Goal: Information Seeking & Learning: Find specific fact

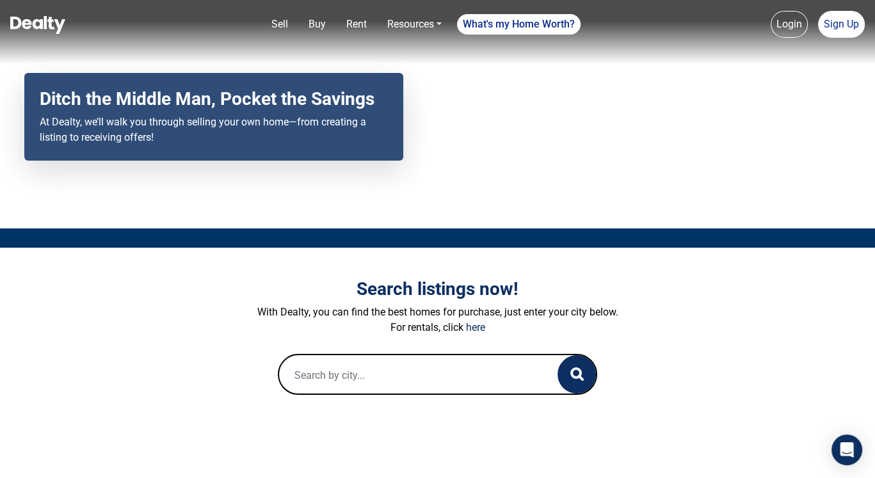
scroll to position [84, 0]
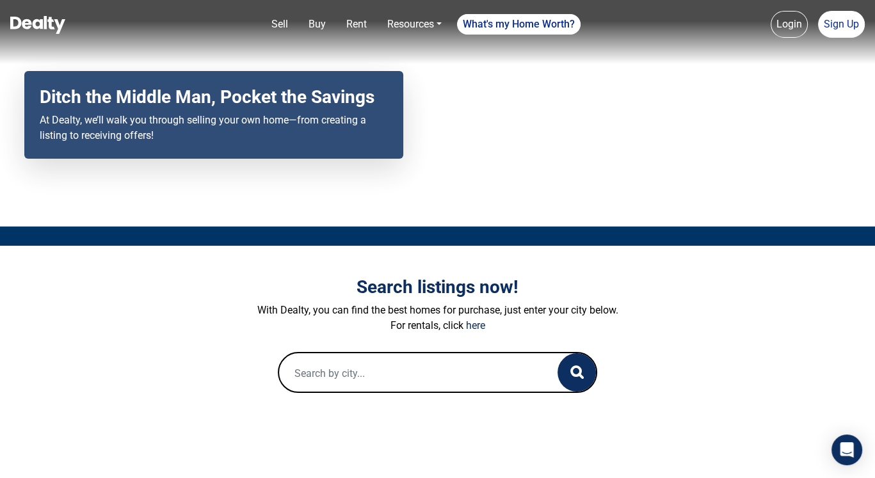
click at [386, 373] on input "text" at bounding box center [405, 373] width 253 height 41
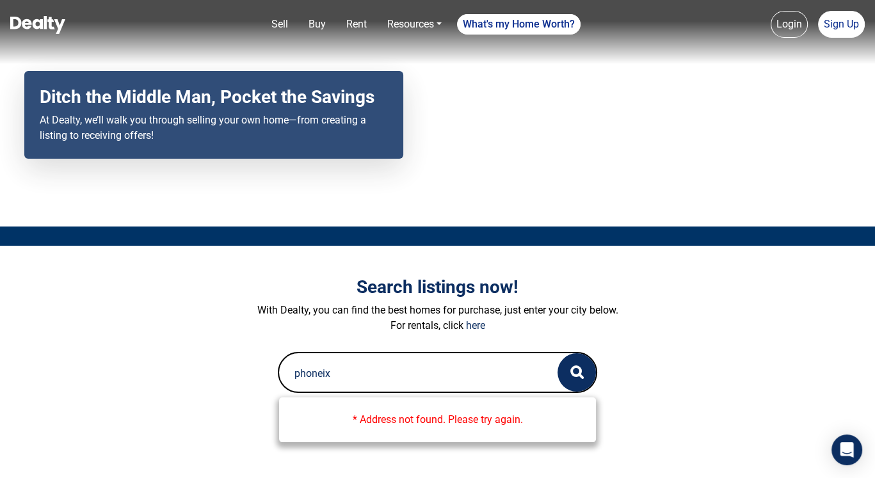
drag, startPoint x: 341, startPoint y: 372, endPoint x: 196, endPoint y: 358, distance: 145.4
click at [196, 358] on form "phoneix * Address not found. Please try again. 0 Loading..." at bounding box center [438, 372] width 710 height 41
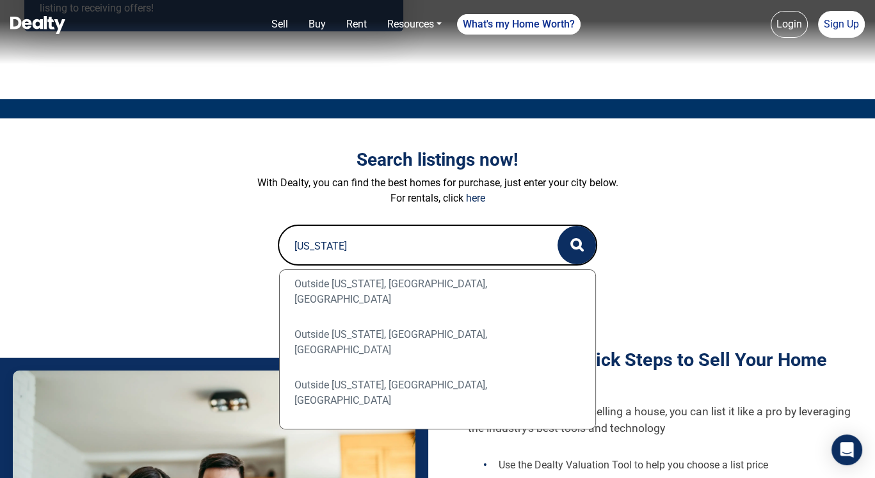
scroll to position [692, 0]
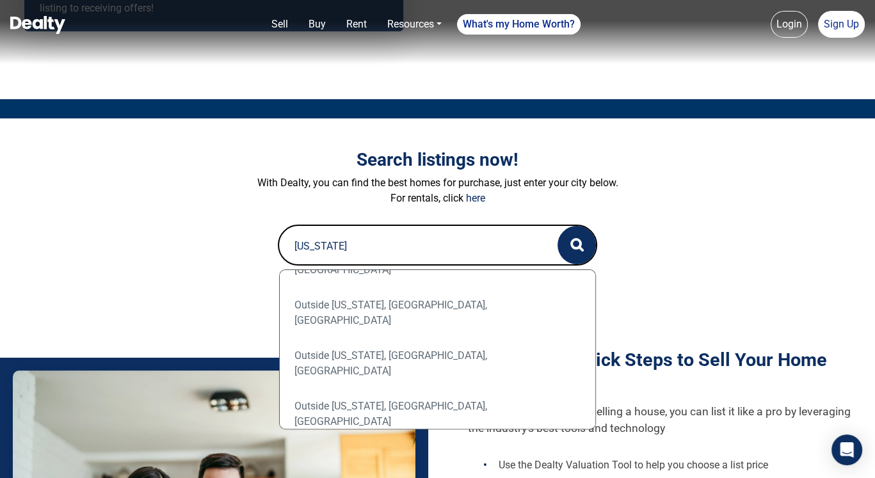
click at [315, 244] on input "arizona" at bounding box center [405, 246] width 253 height 41
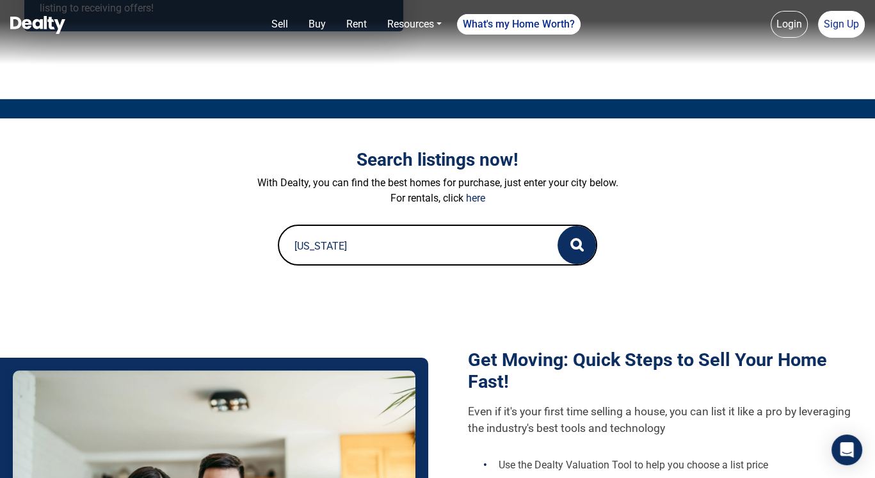
click at [315, 244] on input "arizona" at bounding box center [405, 246] width 253 height 41
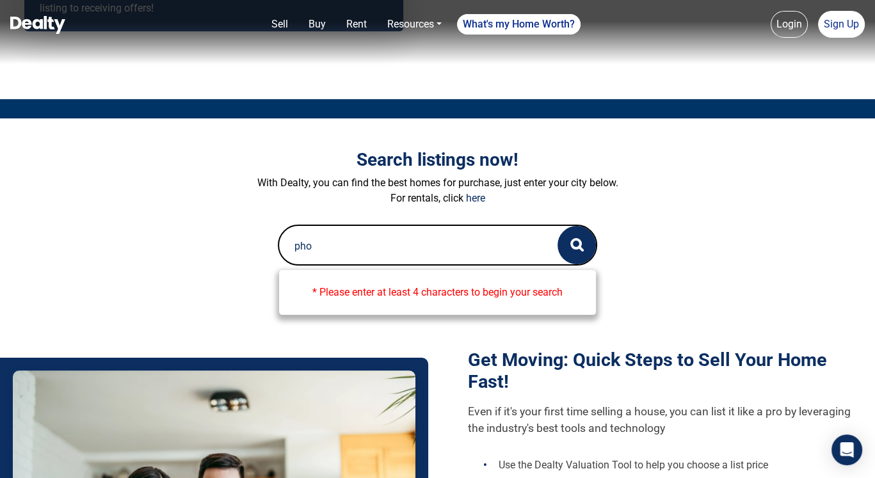
click at [308, 246] on input "pho" at bounding box center [405, 246] width 253 height 41
paste input "Phoenix"
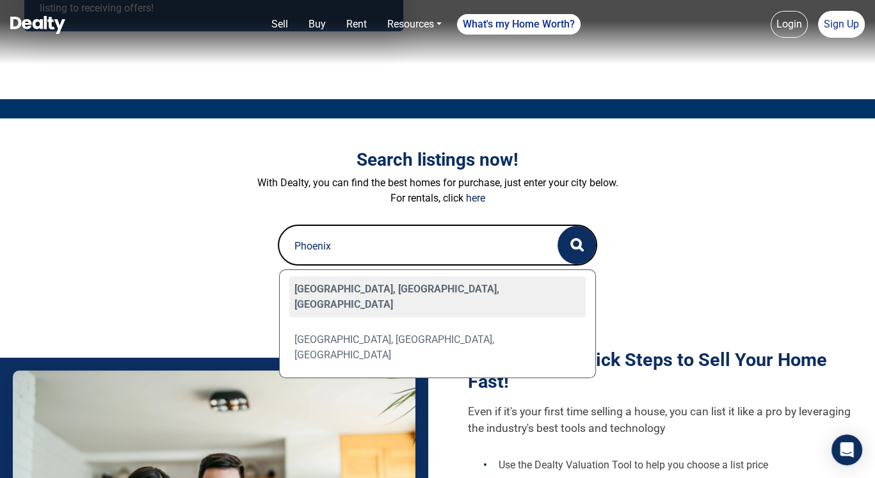
scroll to position [0, 0]
click at [350, 287] on div "Phoenix, AZ, USA" at bounding box center [437, 296] width 297 height 41
type input "Phoenix, AZ, USA"
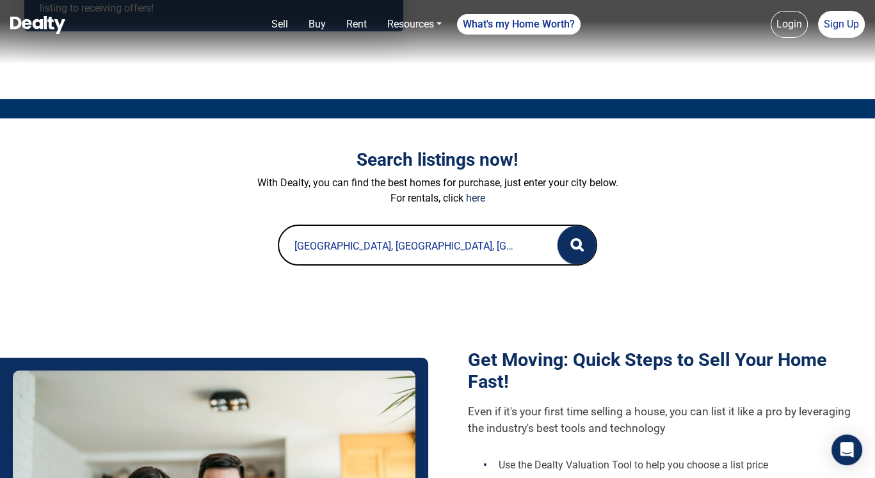
click at [569, 237] on button "button" at bounding box center [576, 245] width 38 height 38
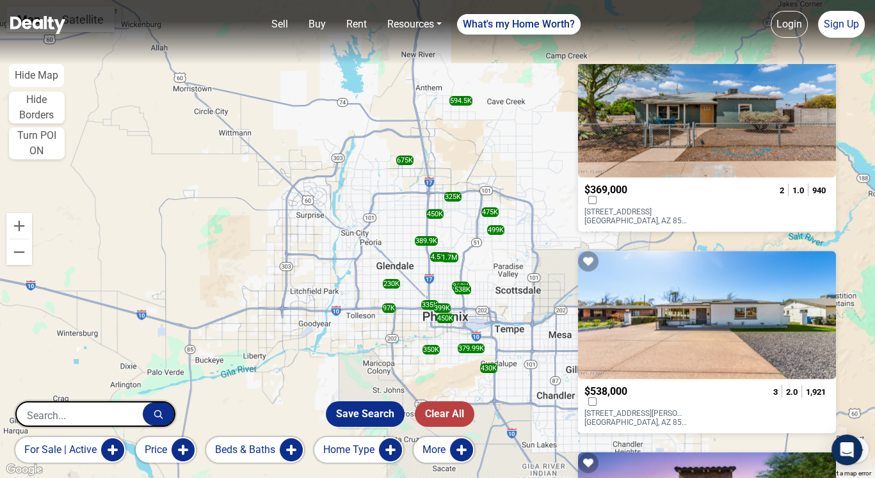
scroll to position [2176, 0]
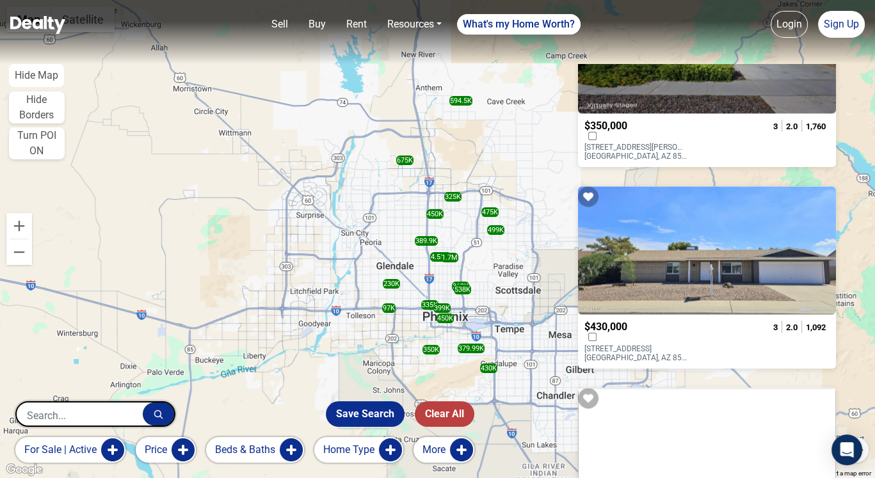
click at [674, 321] on div "$430,000" at bounding box center [639, 333] width 110 height 24
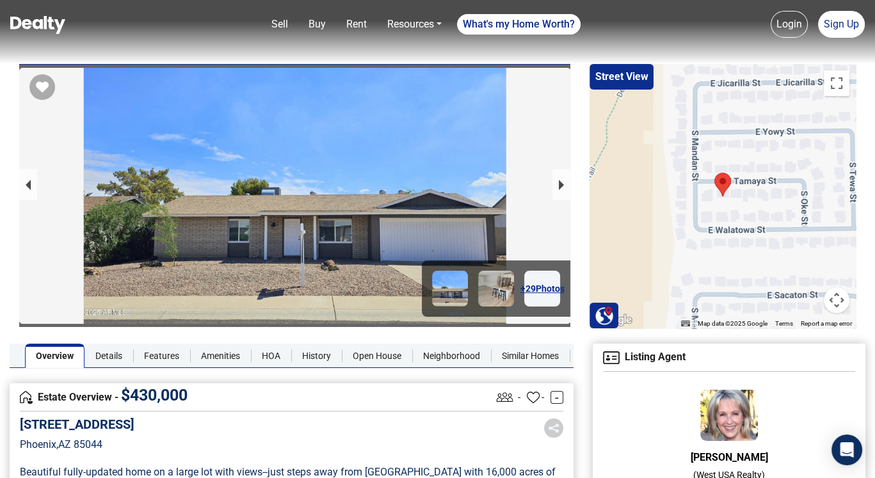
drag, startPoint x: 197, startPoint y: 424, endPoint x: 11, endPoint y: 426, distance: 186.2
copy h5 "[STREET_ADDRESS]"
